Goal: Task Accomplishment & Management: Use online tool/utility

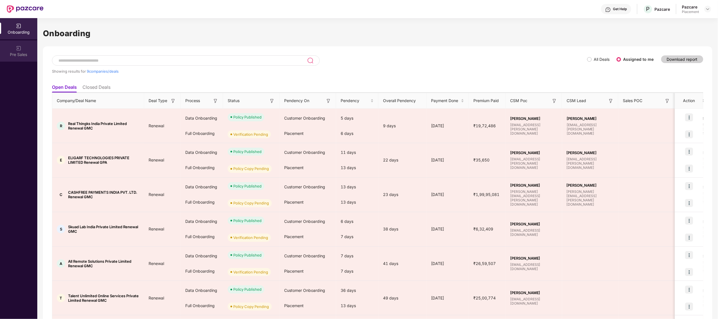
click at [15, 55] on div "Pre Sales" at bounding box center [18, 55] width 37 height 6
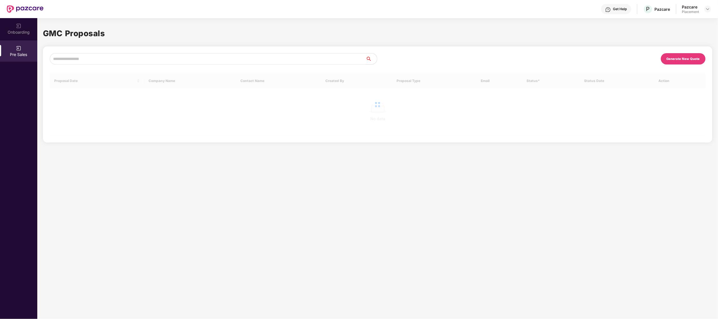
click at [18, 53] on div "Pre Sales" at bounding box center [18, 55] width 37 height 6
click at [677, 57] on div "Generate New Quote" at bounding box center [683, 59] width 33 height 4
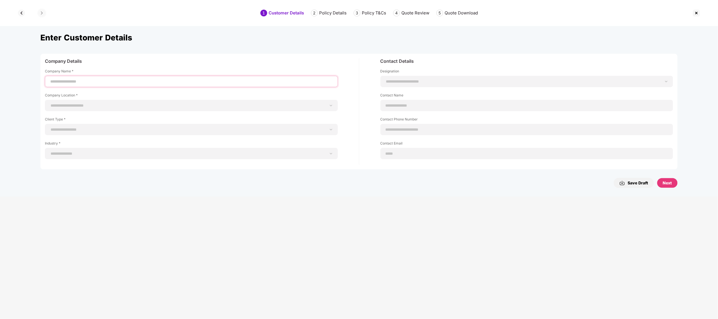
click at [154, 79] on input at bounding box center [191, 82] width 283 height 6
click at [23, 16] on img at bounding box center [21, 12] width 9 height 9
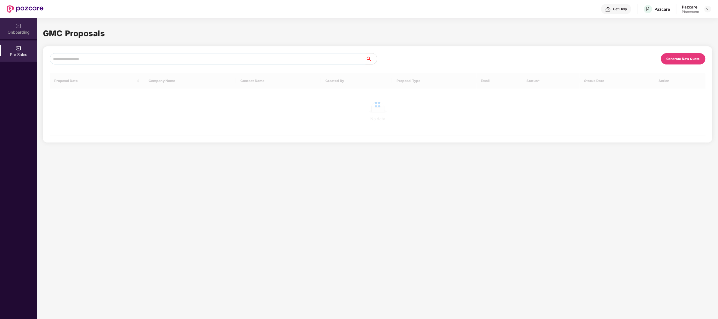
click at [17, 25] on img at bounding box center [19, 26] width 6 height 6
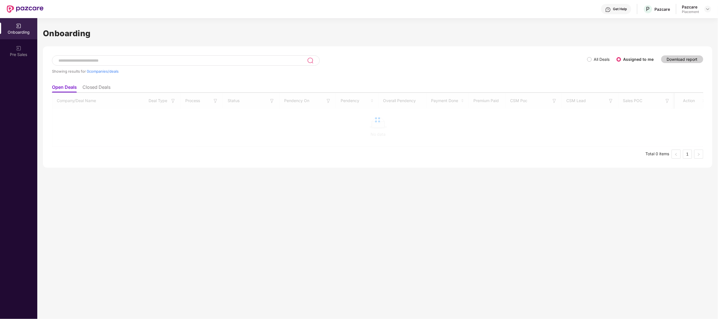
click at [192, 144] on div at bounding box center [377, 120] width 651 height 54
